Goal: Task Accomplishment & Management: Use online tool/utility

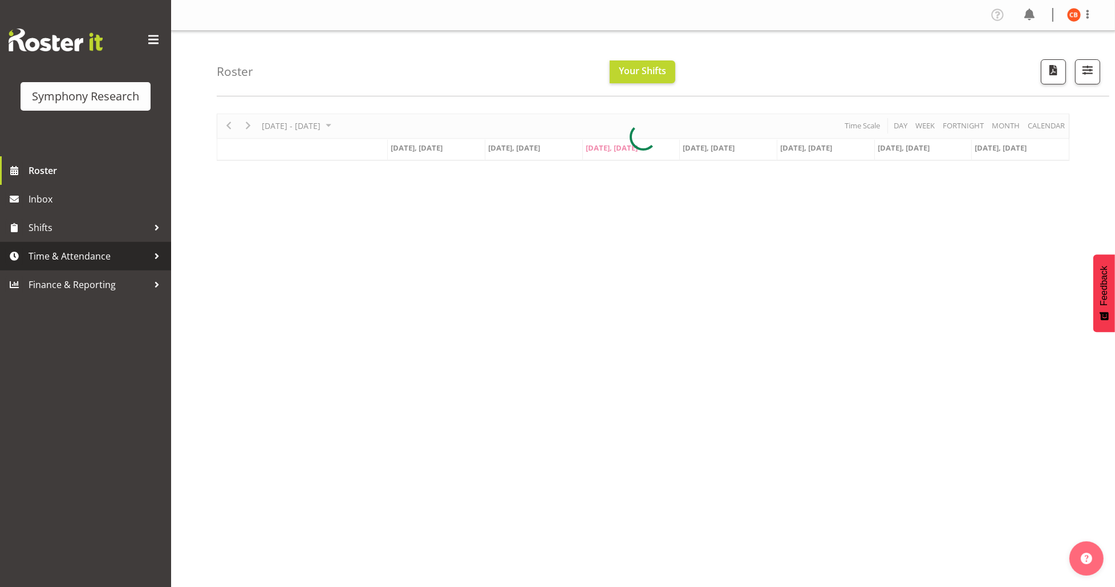
click at [72, 256] on span "Time & Attendance" at bounding box center [89, 256] width 120 height 17
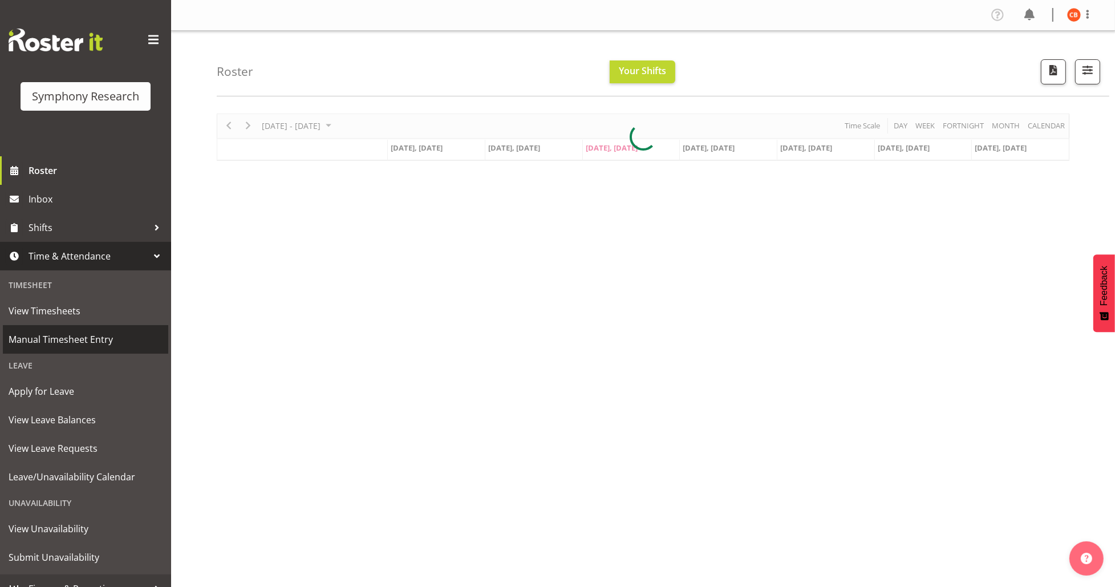
click at [56, 336] on span "Manual Timesheet Entry" at bounding box center [86, 339] width 154 height 17
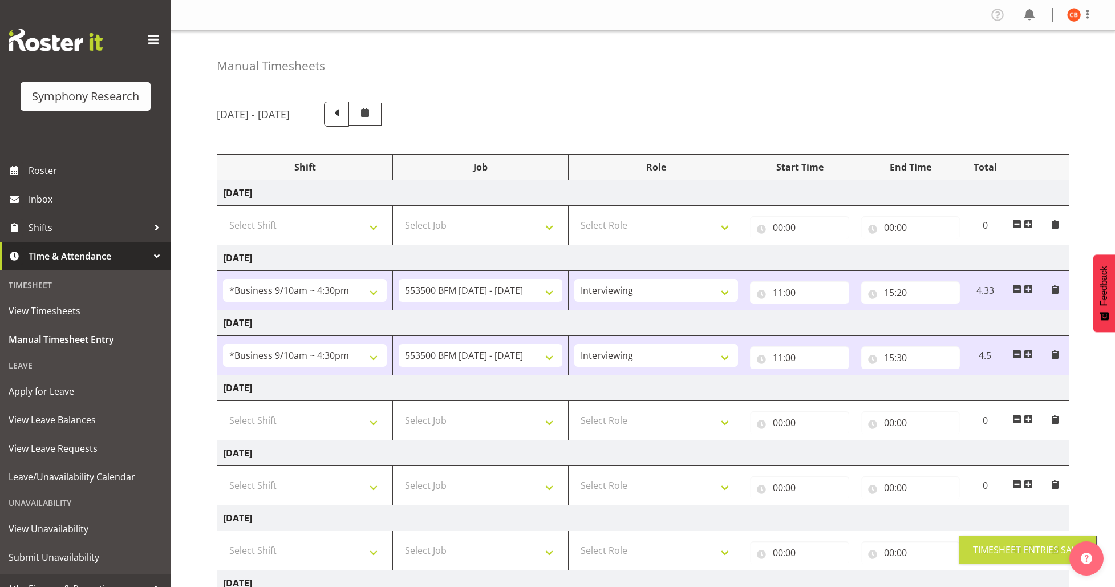
select select "26078"
select select "10242"
select select "47"
select select "26078"
select select "10242"
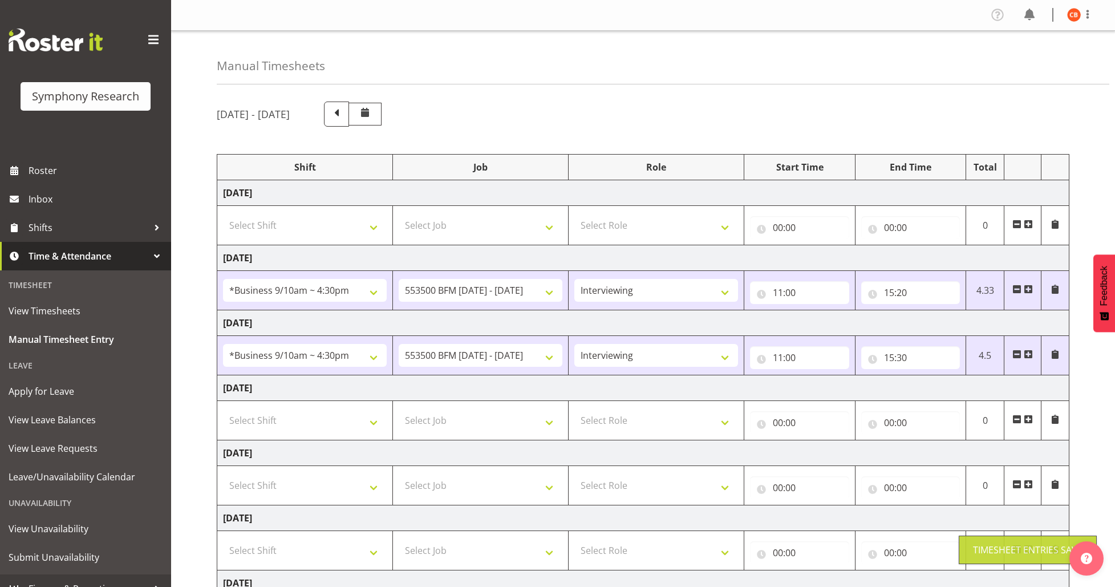
select select "47"
click at [1090, 10] on span at bounding box center [1088, 14] width 14 height 14
click at [1066, 62] on link "Log Out" at bounding box center [1039, 60] width 109 height 21
